Goal: Communication & Community: Answer question/provide support

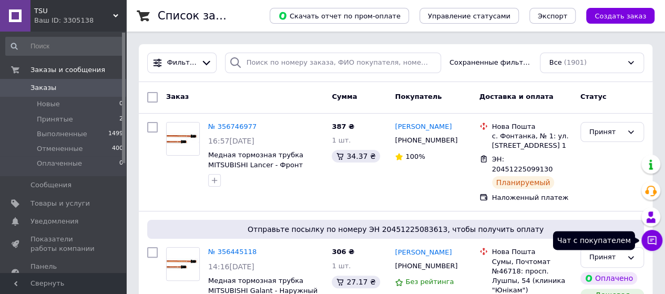
click at [653, 248] on button "Чат с покупателем" at bounding box center [651, 240] width 21 height 21
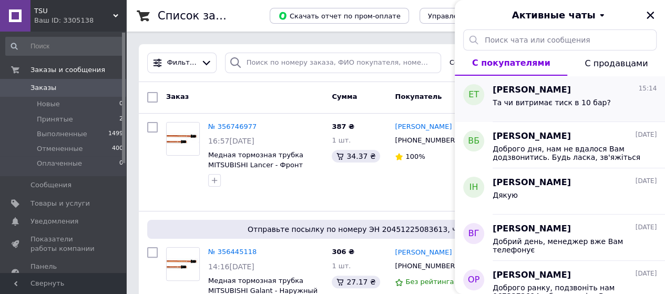
click at [532, 109] on div "Та чи витримає тиск в 10 бар?" at bounding box center [552, 105] width 118 height 15
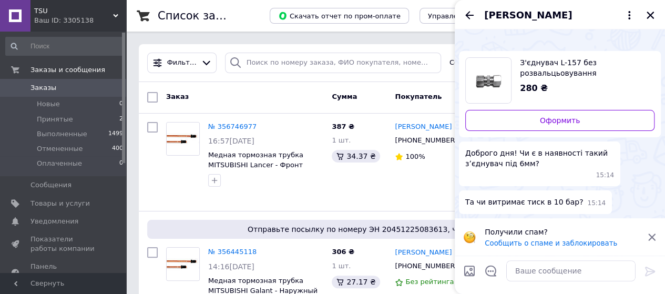
scroll to position [46, 0]
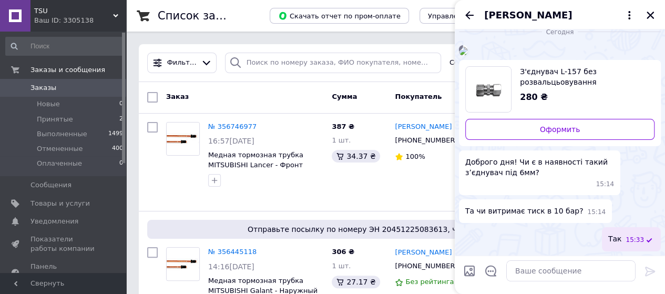
click at [545, 17] on span "Евгений Ткаченко" at bounding box center [528, 15] width 88 height 14
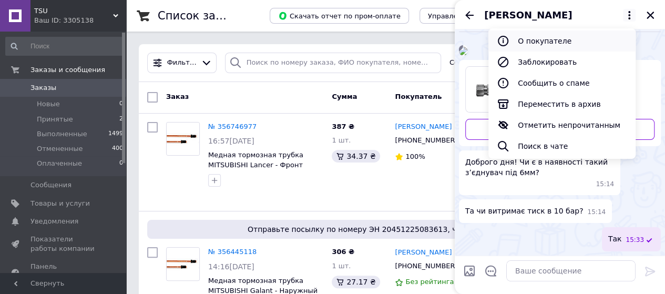
click at [539, 38] on button "О покупателе" at bounding box center [561, 40] width 147 height 21
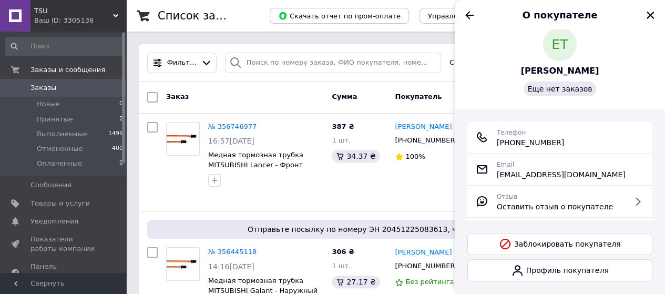
scroll to position [16, 0]
